Goal: Transaction & Acquisition: Obtain resource

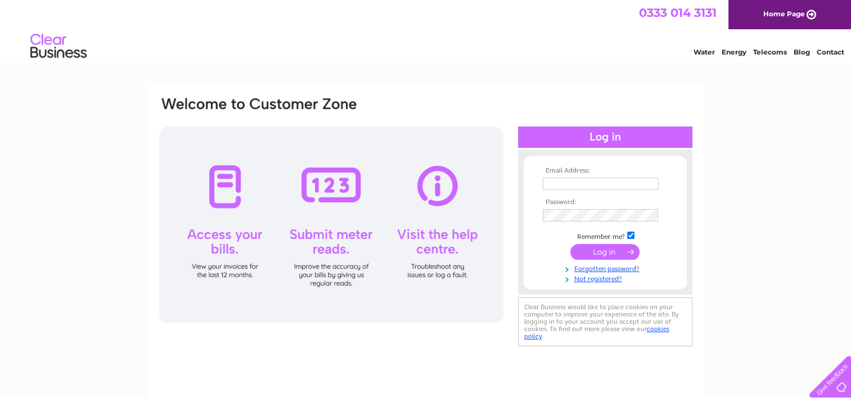
type input "[EMAIL_ADDRESS][DOMAIN_NAME]"
click at [607, 254] on input "submit" at bounding box center [605, 252] width 69 height 16
click at [603, 245] on input "submit" at bounding box center [605, 252] width 69 height 16
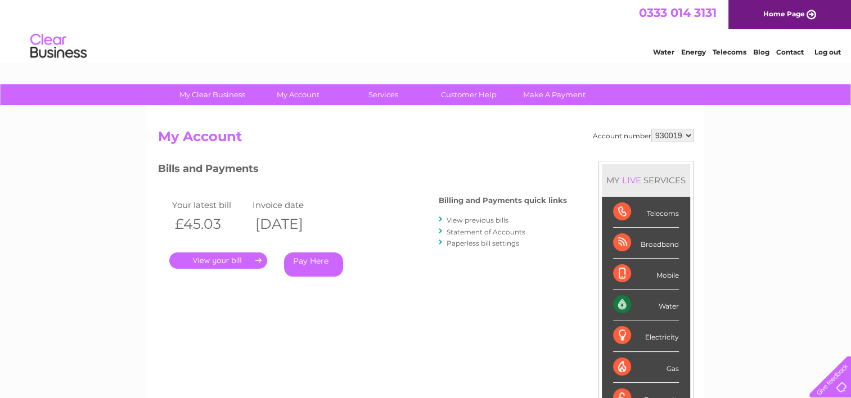
click at [227, 259] on link "." at bounding box center [218, 261] width 98 height 16
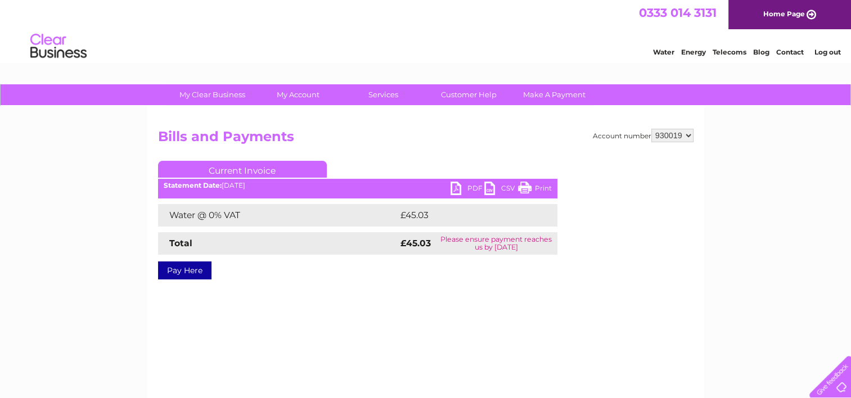
click at [457, 189] on link "PDF" at bounding box center [468, 190] width 34 height 16
click at [676, 138] on select "930019 956246 992423" at bounding box center [673, 136] width 42 height 14
select select "956246"
click at [652, 129] on select "930019 956246 992423" at bounding box center [673, 136] width 42 height 14
click at [466, 187] on link "PDF" at bounding box center [468, 190] width 34 height 16
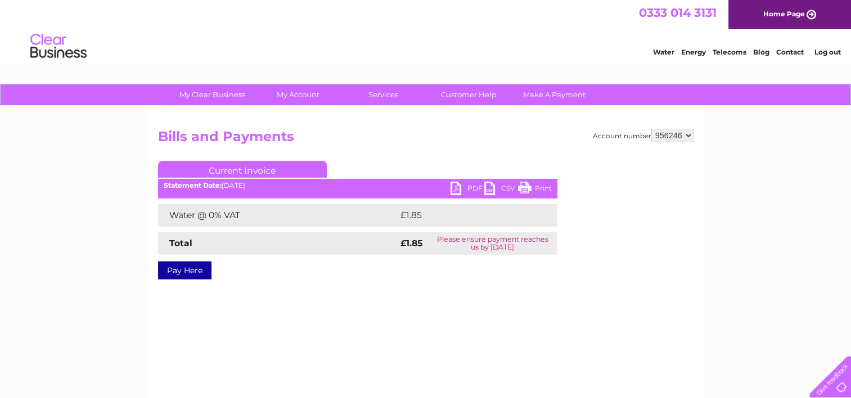
click at [671, 137] on select "930019 956246 992423" at bounding box center [673, 136] width 42 height 14
select select "992423"
click at [652, 129] on select "930019 956246 992423" at bounding box center [673, 136] width 42 height 14
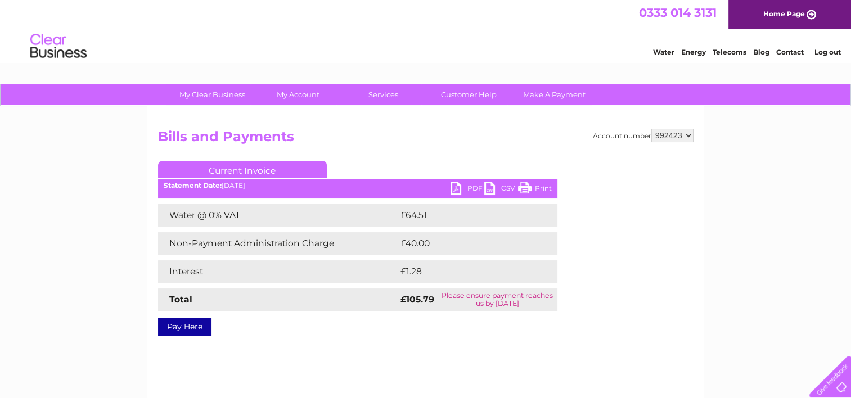
click at [469, 187] on link "PDF" at bounding box center [468, 190] width 34 height 16
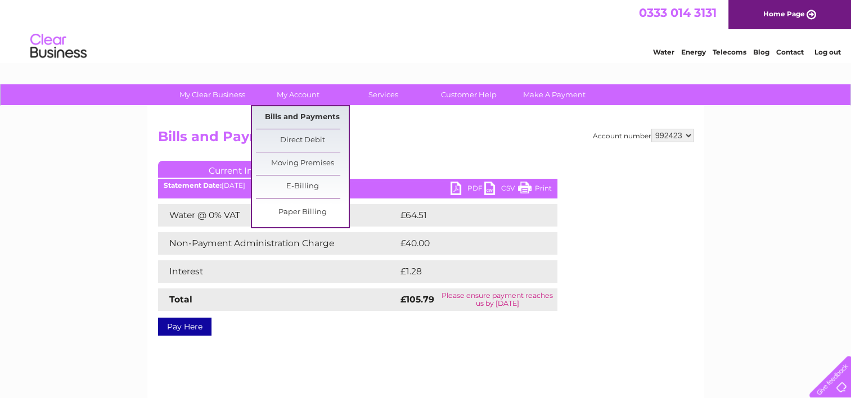
click at [303, 120] on link "Bills and Payments" at bounding box center [302, 117] width 93 height 23
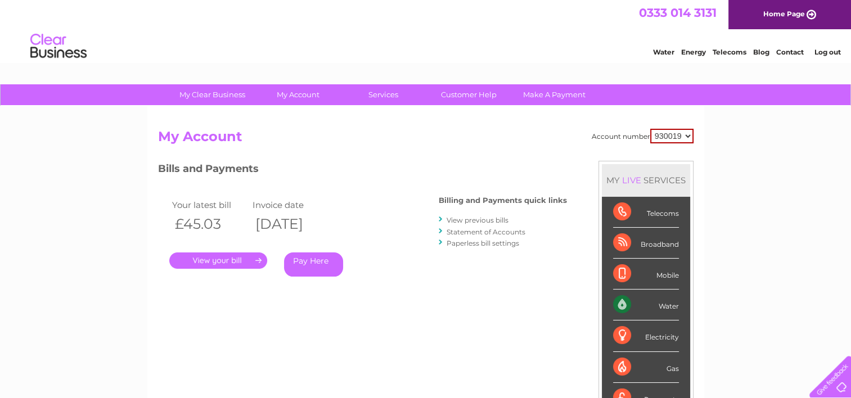
click at [502, 222] on link "View previous bills" at bounding box center [478, 220] width 62 height 8
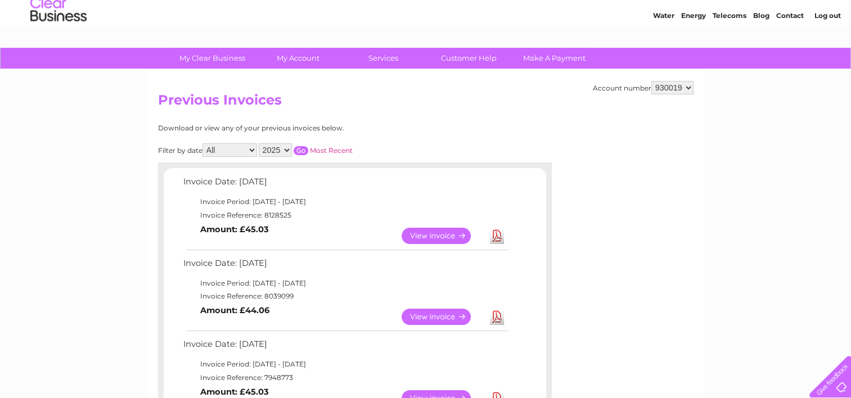
scroll to position [56, 0]
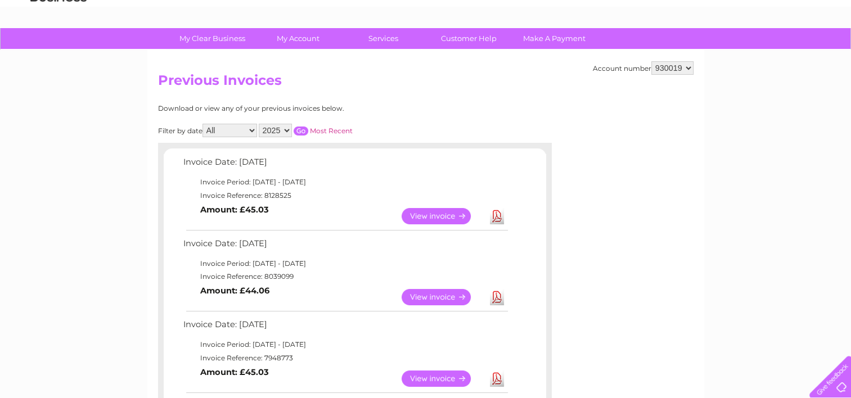
drag, startPoint x: 263, startPoint y: 275, endPoint x: 293, endPoint y: 278, distance: 30.0
click at [293, 278] on td "Invoice Reference: 8039099" at bounding box center [345, 277] width 329 height 14
copy td "8039099"
drag, startPoint x: 264, startPoint y: 356, endPoint x: 290, endPoint y: 355, distance: 25.9
click at [290, 355] on td "Invoice Reference: 7948773" at bounding box center [345, 359] width 329 height 14
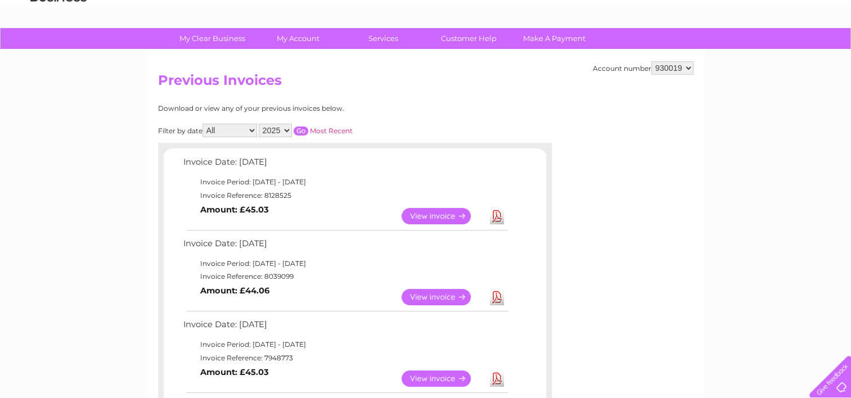
copy td "7948773"
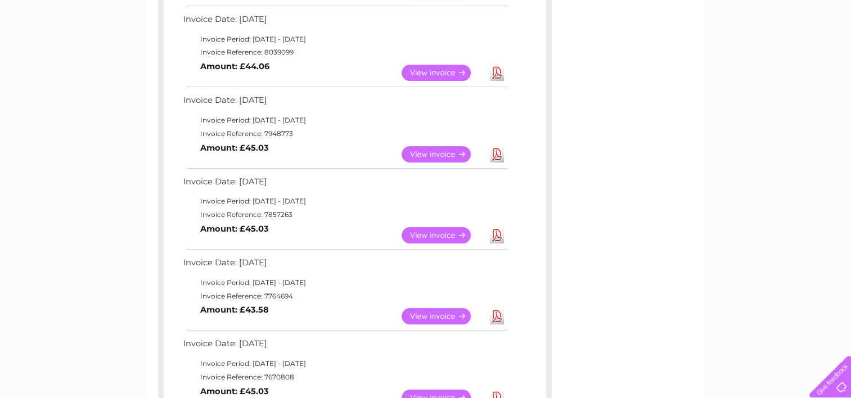
scroll to position [281, 0]
drag, startPoint x: 261, startPoint y: 213, endPoint x: 293, endPoint y: 216, distance: 31.6
click at [293, 216] on td "Invoice Reference: 7857263" at bounding box center [345, 215] width 329 height 14
copy td "7857263"
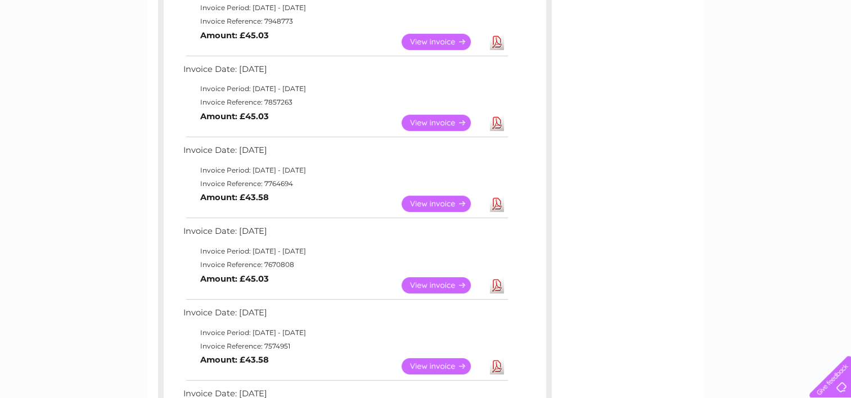
scroll to position [394, 0]
drag, startPoint x: 263, startPoint y: 178, endPoint x: 290, endPoint y: 180, distance: 27.1
click at [290, 180] on td "Invoice Reference: 7764694" at bounding box center [345, 184] width 329 height 14
copy td "7764694"
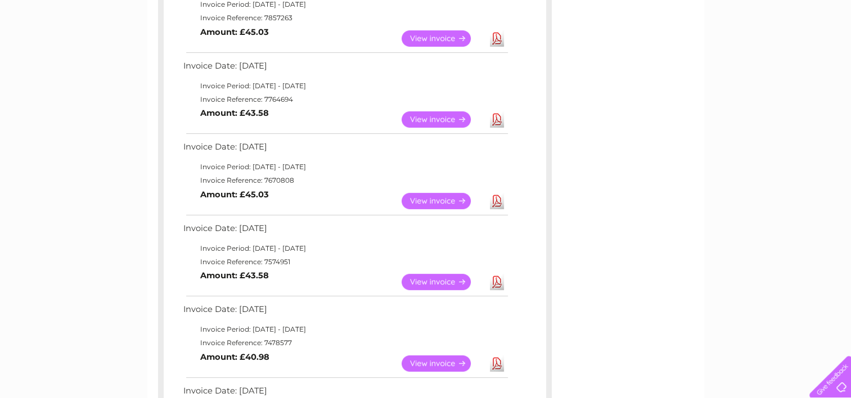
scroll to position [506, 0]
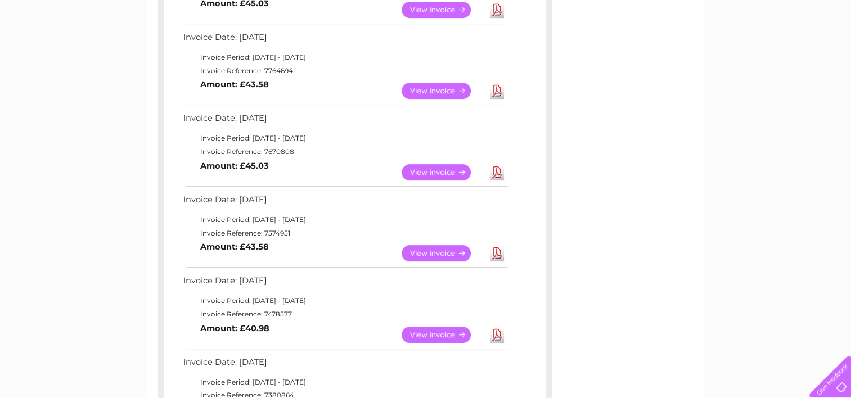
drag, startPoint x: 262, startPoint y: 149, endPoint x: 304, endPoint y: 149, distance: 42.8
click at [304, 149] on td "Invoice Reference: 7670808" at bounding box center [345, 152] width 329 height 14
copy td "7670808"
